Goal: Task Accomplishment & Management: Manage account settings

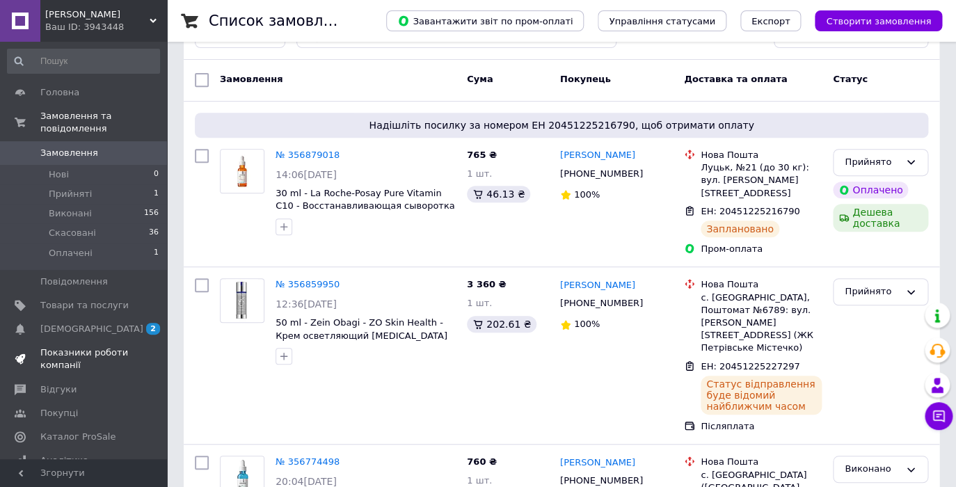
scroll to position [160, 0]
click at [72, 308] on span "Товари та послуги" at bounding box center [84, 305] width 88 height 13
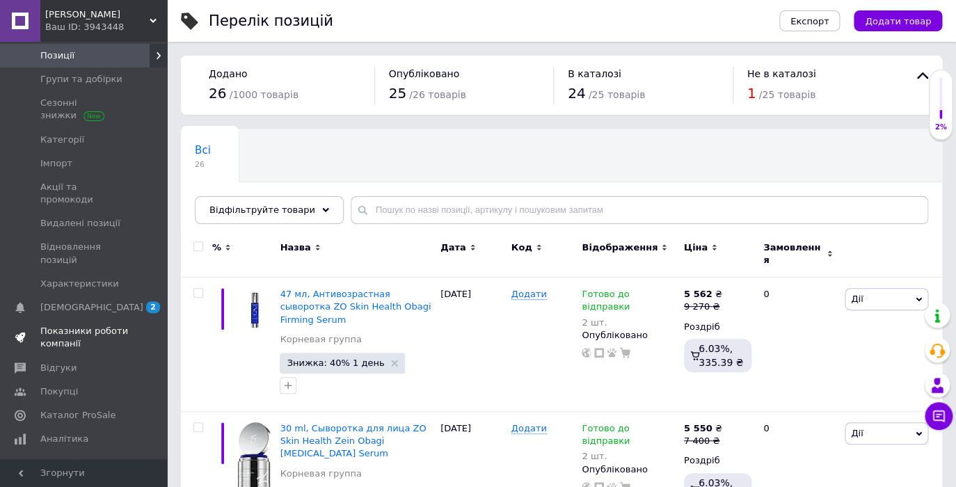
scroll to position [132, 0]
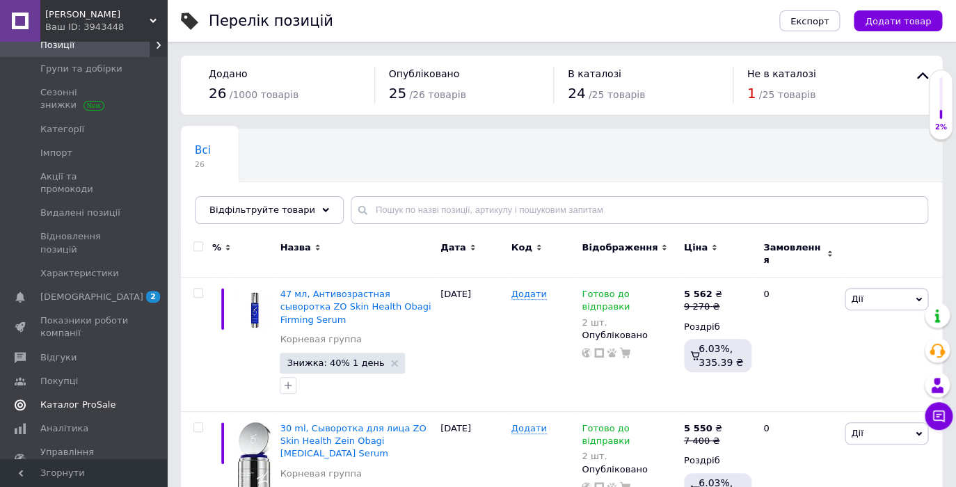
click at [86, 399] on span "Каталог ProSale" at bounding box center [77, 405] width 75 height 13
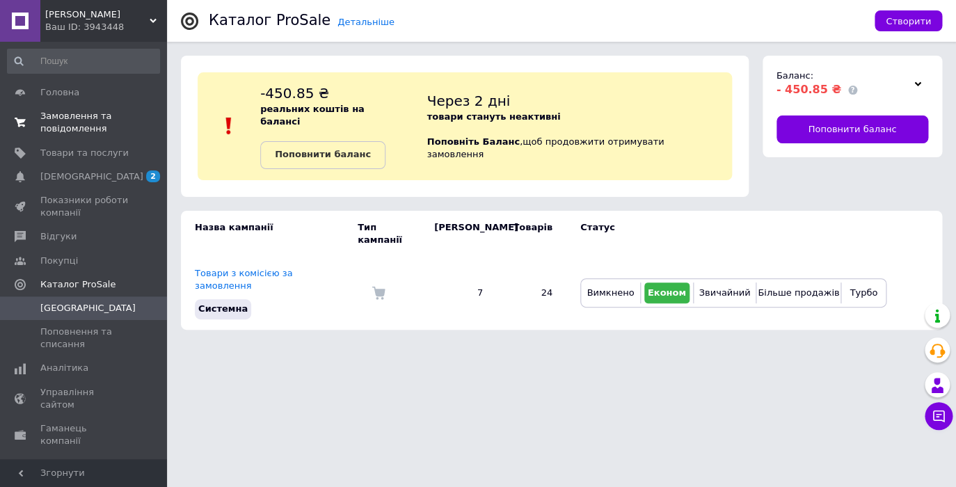
click at [64, 114] on span "Замовлення та повідомлення" at bounding box center [84, 122] width 88 height 25
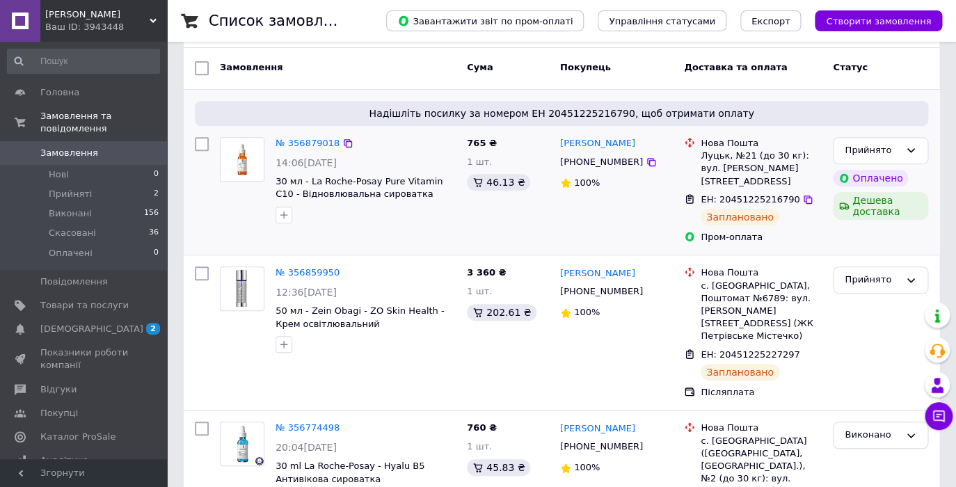
scroll to position [176, 0]
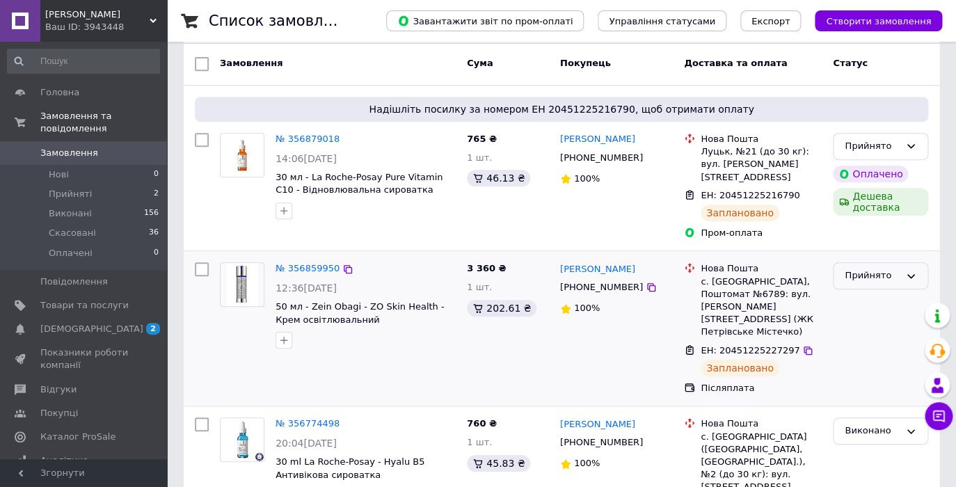
click at [881, 269] on div "Прийнято" at bounding box center [872, 276] width 55 height 15
click at [861, 294] on li "Виконано" at bounding box center [881, 305] width 94 height 26
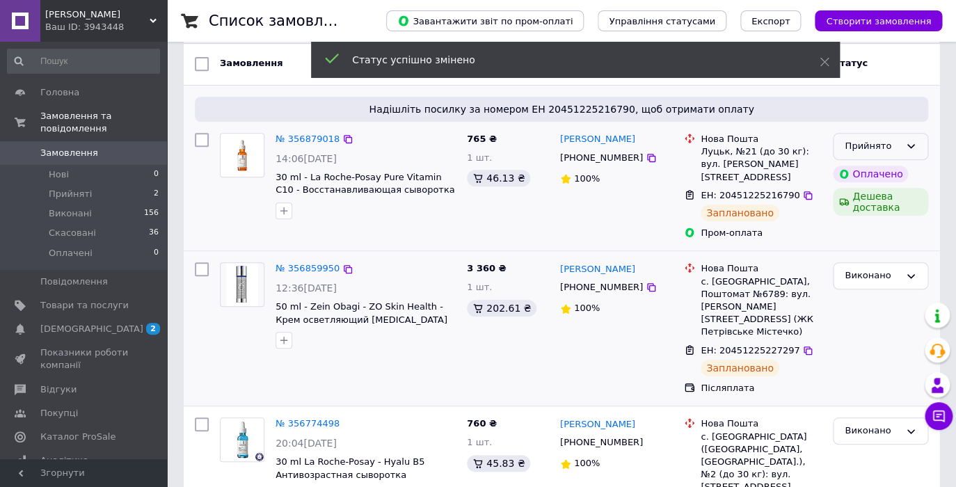
click at [873, 149] on div "Прийнято" at bounding box center [872, 146] width 55 height 15
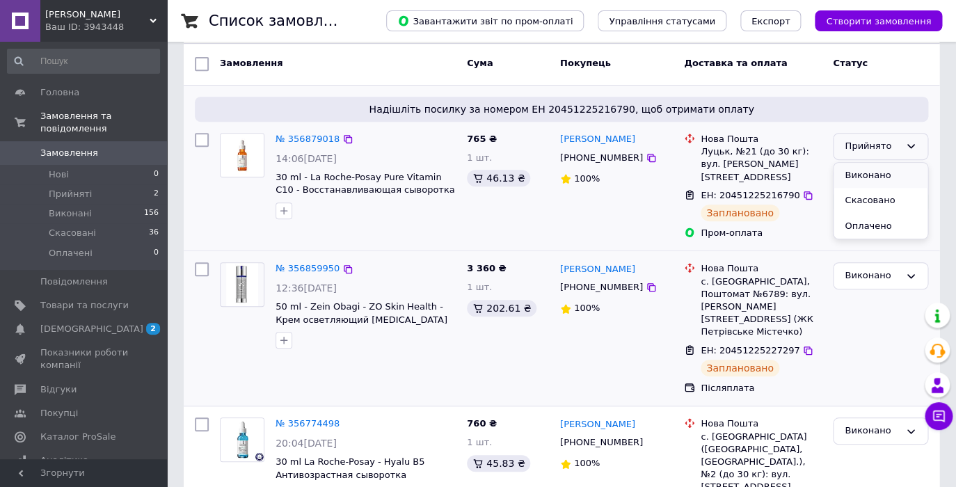
click at [871, 171] on li "Виконано" at bounding box center [881, 176] width 94 height 26
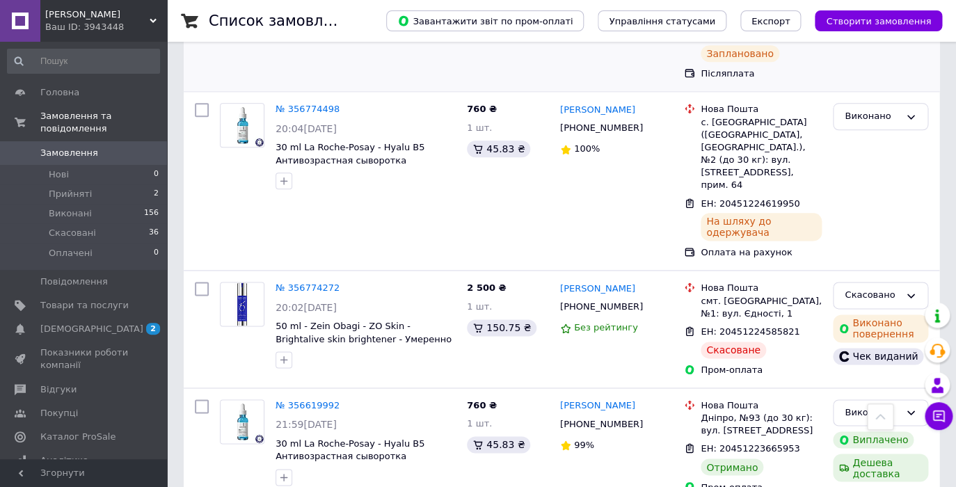
scroll to position [0, 0]
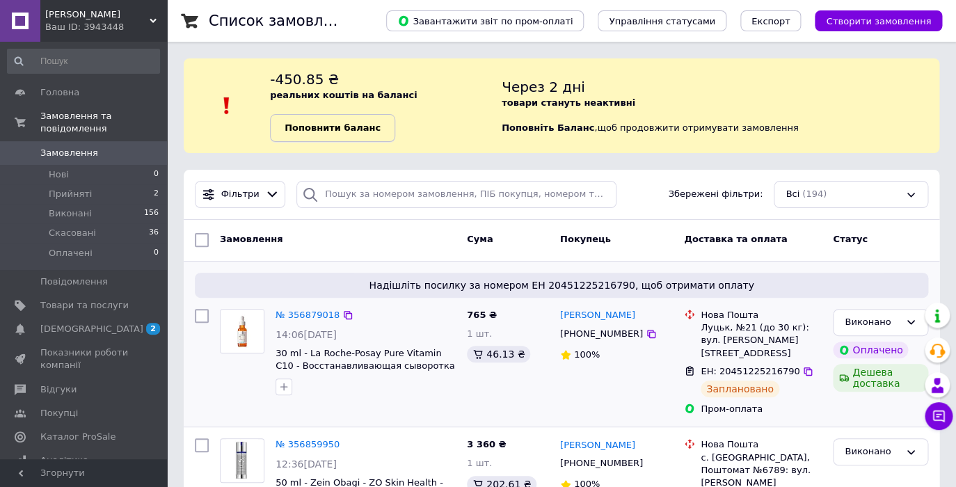
click at [351, 133] on b "Поповнити баланс" at bounding box center [333, 128] width 96 height 10
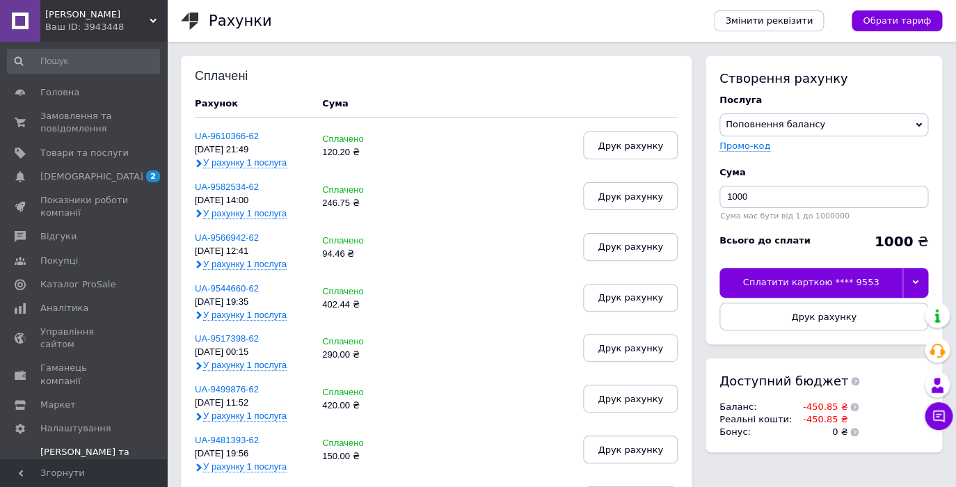
click at [922, 275] on div at bounding box center [916, 282] width 26 height 29
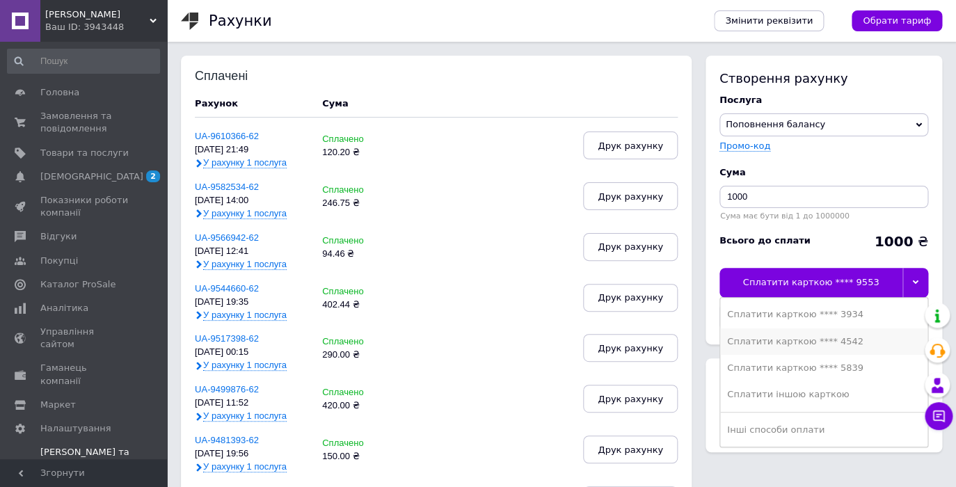
click at [817, 337] on div "Сплатити карткою **** 4542" at bounding box center [824, 342] width 194 height 13
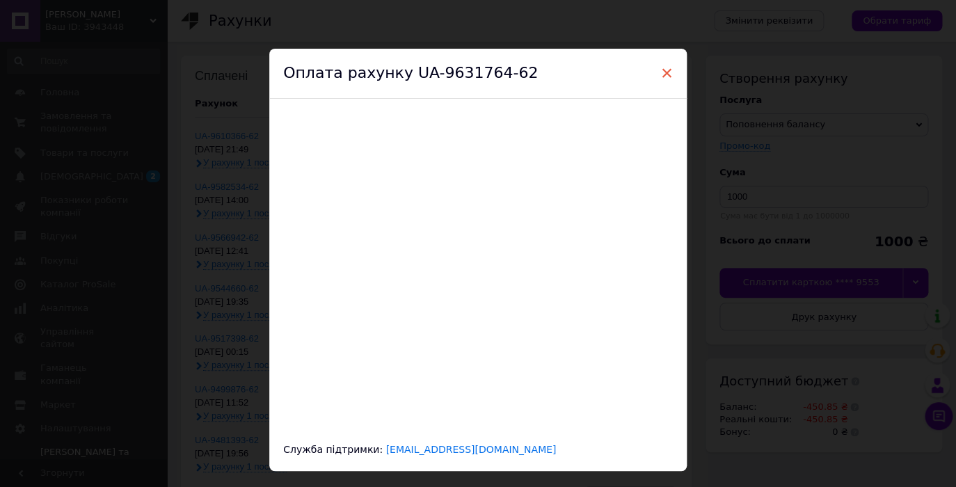
click at [665, 70] on span "×" at bounding box center [667, 73] width 13 height 24
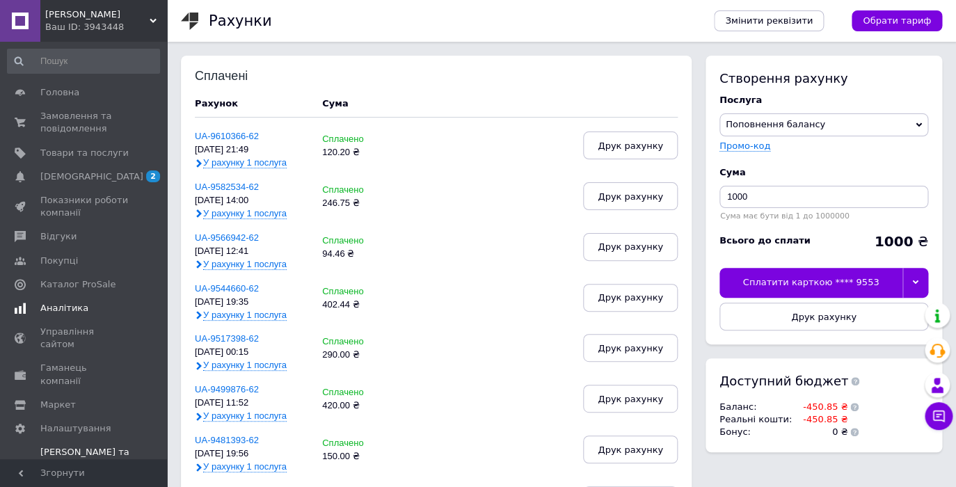
click at [98, 297] on link "Аналітика" at bounding box center [83, 309] width 167 height 24
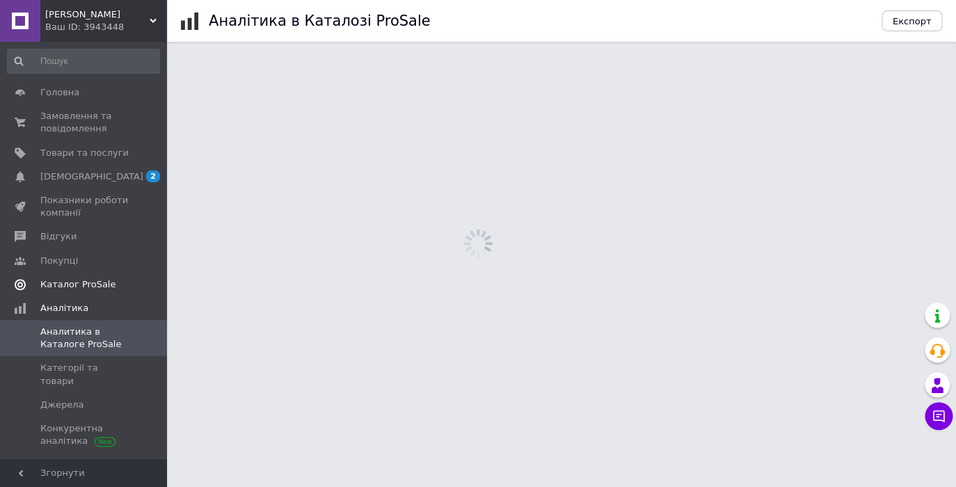
click at [98, 288] on span "Каталог ProSale" at bounding box center [77, 284] width 75 height 13
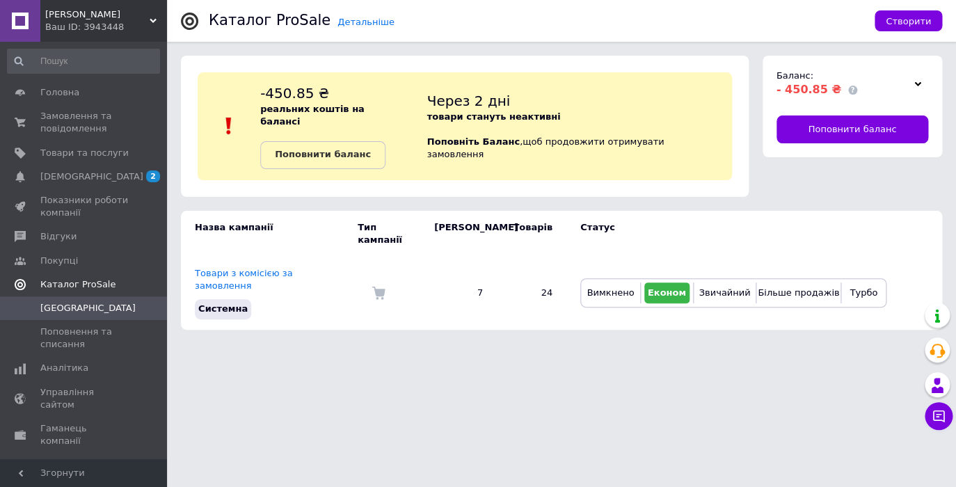
click at [108, 287] on span "Каталог ProSale" at bounding box center [77, 284] width 75 height 13
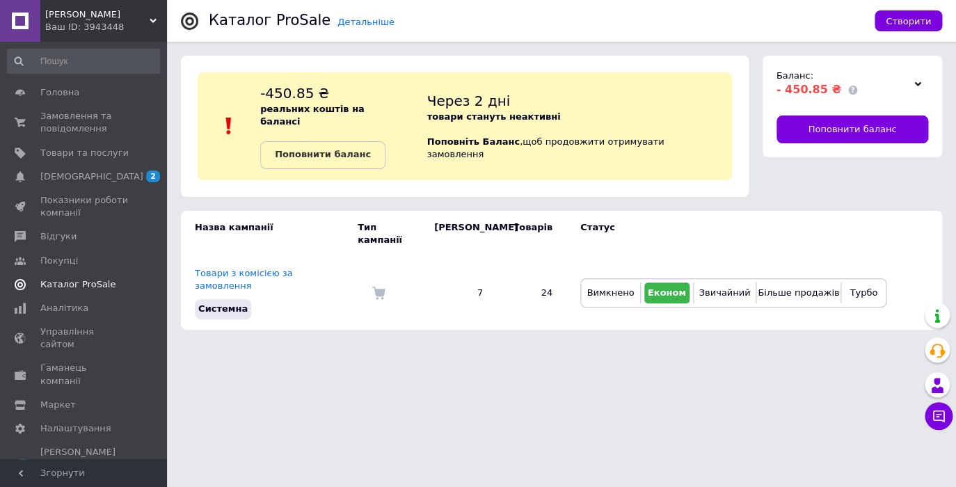
click at [108, 287] on span "Каталог ProSale" at bounding box center [77, 284] width 75 height 13
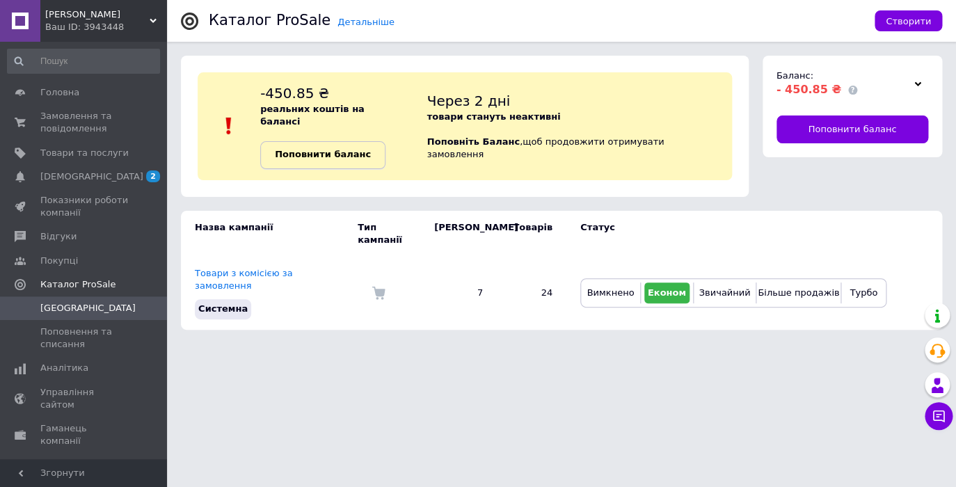
click at [328, 149] on b "Поповнити баланс" at bounding box center [323, 154] width 96 height 10
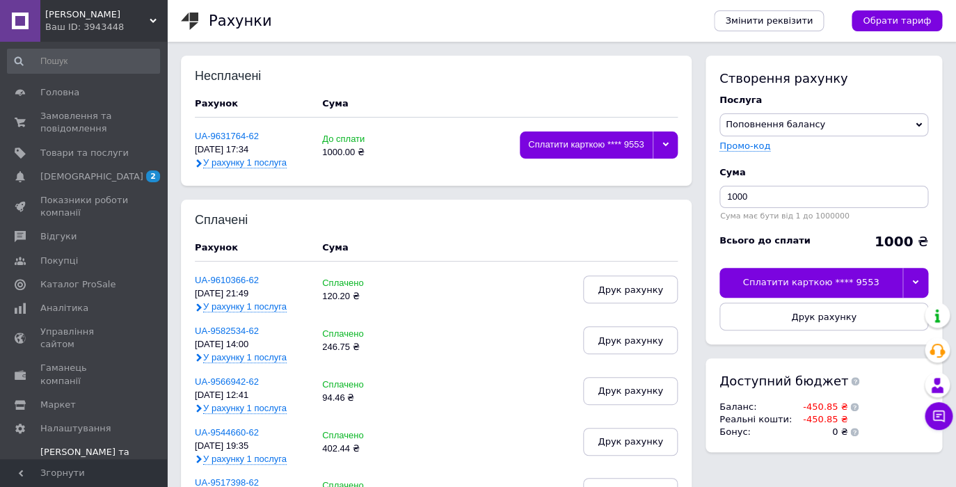
click at [663, 150] on div at bounding box center [665, 145] width 25 height 27
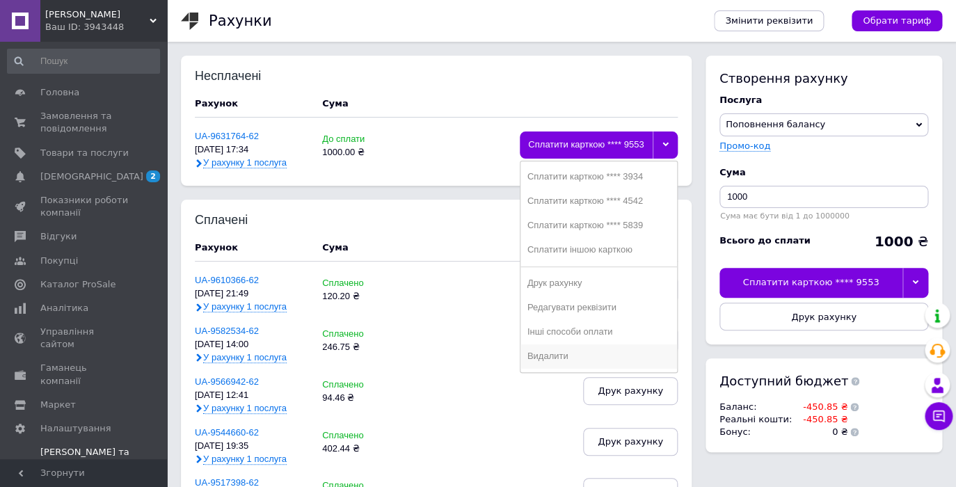
click at [566, 354] on div "Видалити" at bounding box center [599, 357] width 143 height 10
